Goal: Task Accomplishment & Management: Complete application form

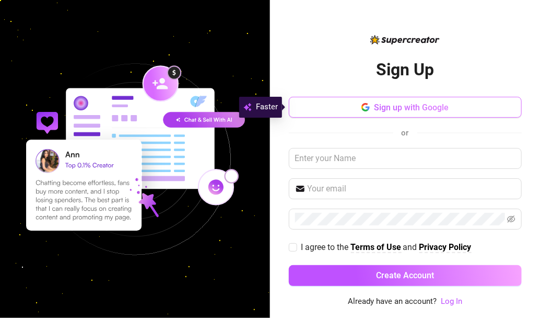
click at [404, 110] on span "Sign up with Google" at bounding box center [411, 107] width 75 height 10
click at [407, 106] on span "Sign up with Google" at bounding box center [411, 107] width 75 height 10
